Goal: Task Accomplishment & Management: Complete application form

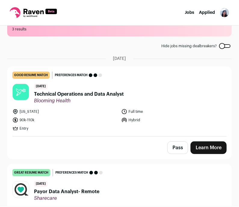
scroll to position [22, 0]
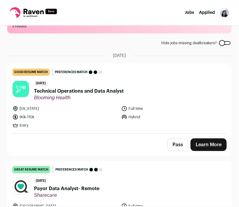
click at [198, 143] on link "Learn More" at bounding box center [208, 144] width 36 height 13
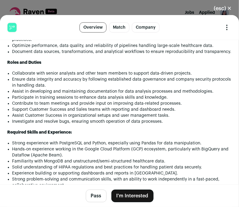
scroll to position [547, 0]
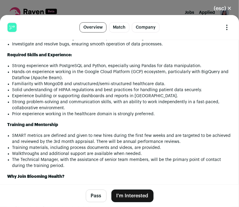
click at [94, 197] on button "Pass" at bounding box center [96, 196] width 21 height 13
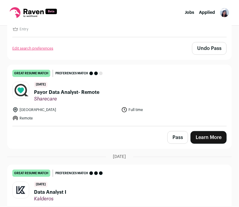
scroll to position [122, 0]
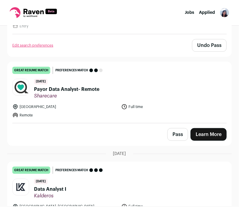
click at [138, 135] on div "Pass Learn More" at bounding box center [120, 134] width 224 height 22
click at [203, 127] on div "Pass Learn More" at bounding box center [120, 134] width 224 height 22
click at [204, 130] on link "Learn More" at bounding box center [208, 134] width 36 height 13
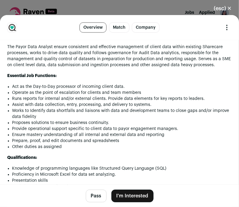
scroll to position [581, 0]
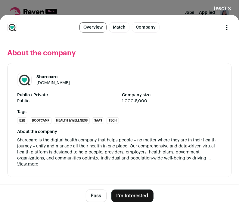
click at [128, 194] on button "I'm Interested" at bounding box center [132, 196] width 42 height 13
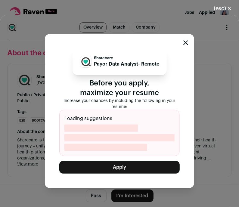
click at [138, 168] on button "Apply" at bounding box center [119, 167] width 120 height 13
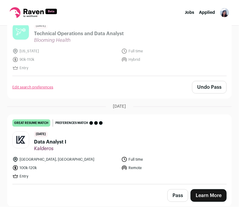
scroll to position [80, 0]
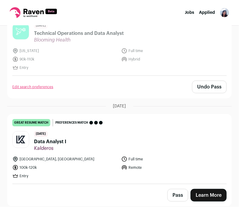
click at [161, 145] on header "20 days ago Data Analyst I Kalderos" at bounding box center [119, 141] width 214 height 20
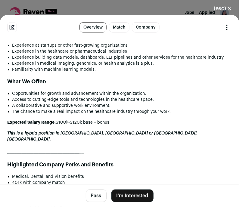
scroll to position [669, 0]
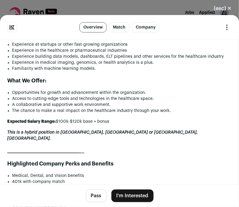
click at [95, 193] on button "Pass" at bounding box center [96, 196] width 21 height 13
